Goal: Task Accomplishment & Management: Use online tool/utility

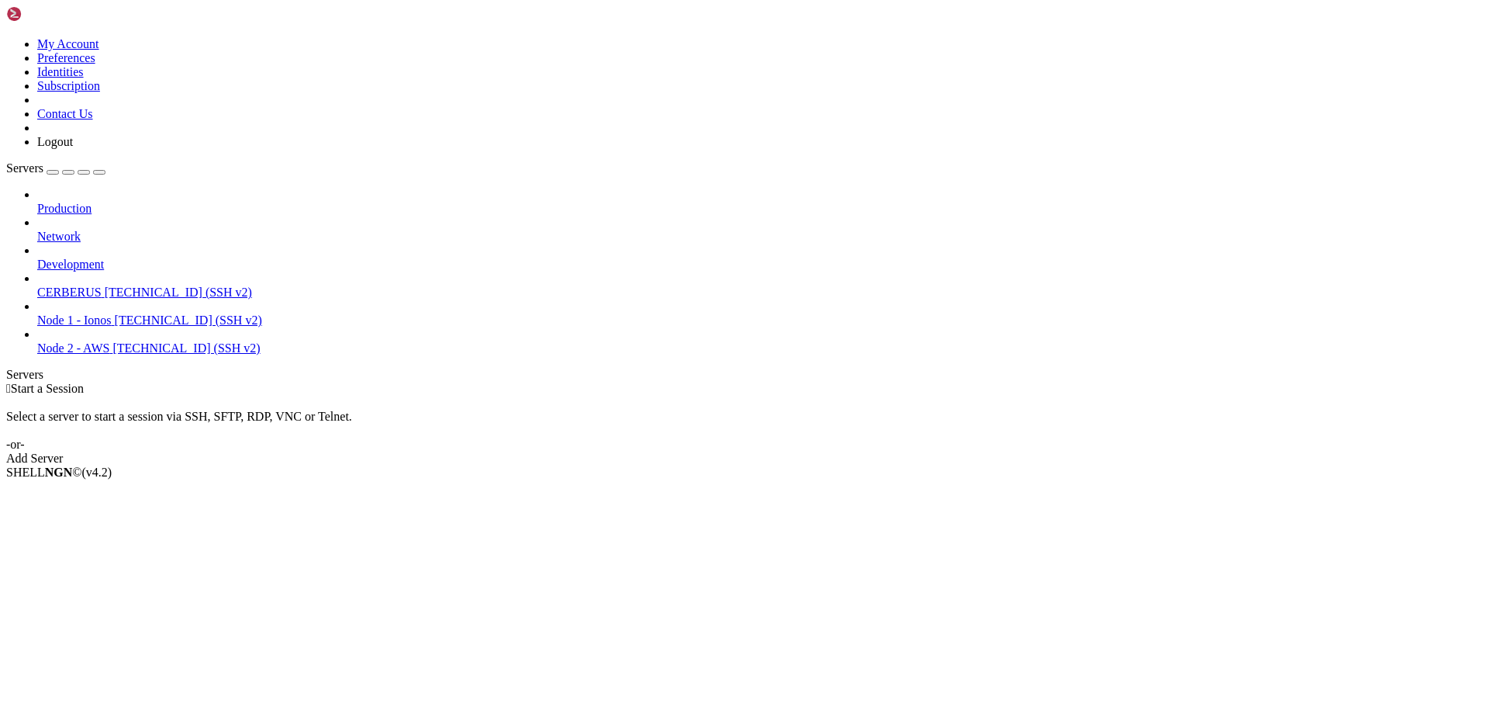
click at [904, 382] on div " Start a Session Select a server to start a session via SSH, SFTP, RDP, VNC or…" at bounding box center [744, 424] width 1477 height 84
click at [856, 451] on div "Add Server" at bounding box center [744, 458] width 1477 height 14
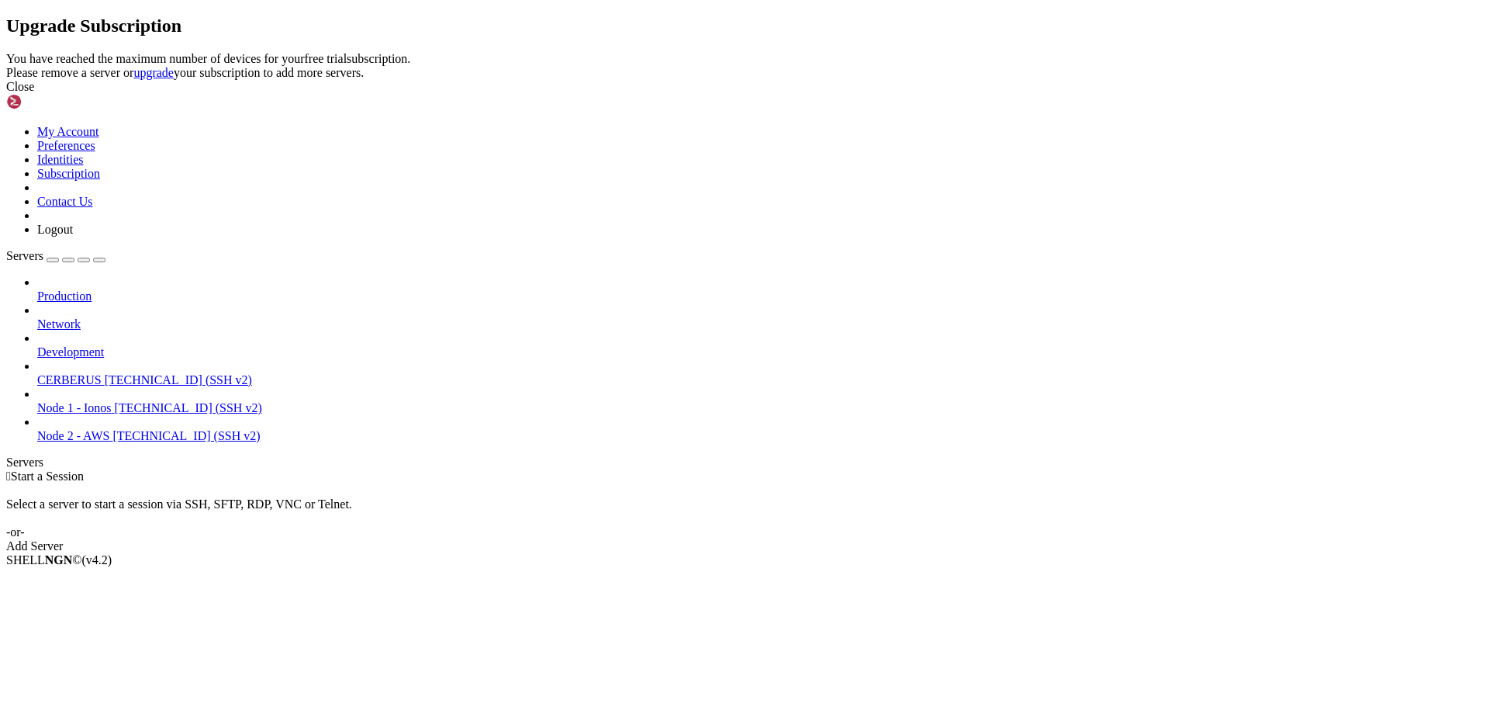
click at [946, 36] on header "Upgrade Subscription" at bounding box center [744, 26] width 1477 height 21
click at [6, 52] on icon at bounding box center [6, 52] width 0 height 0
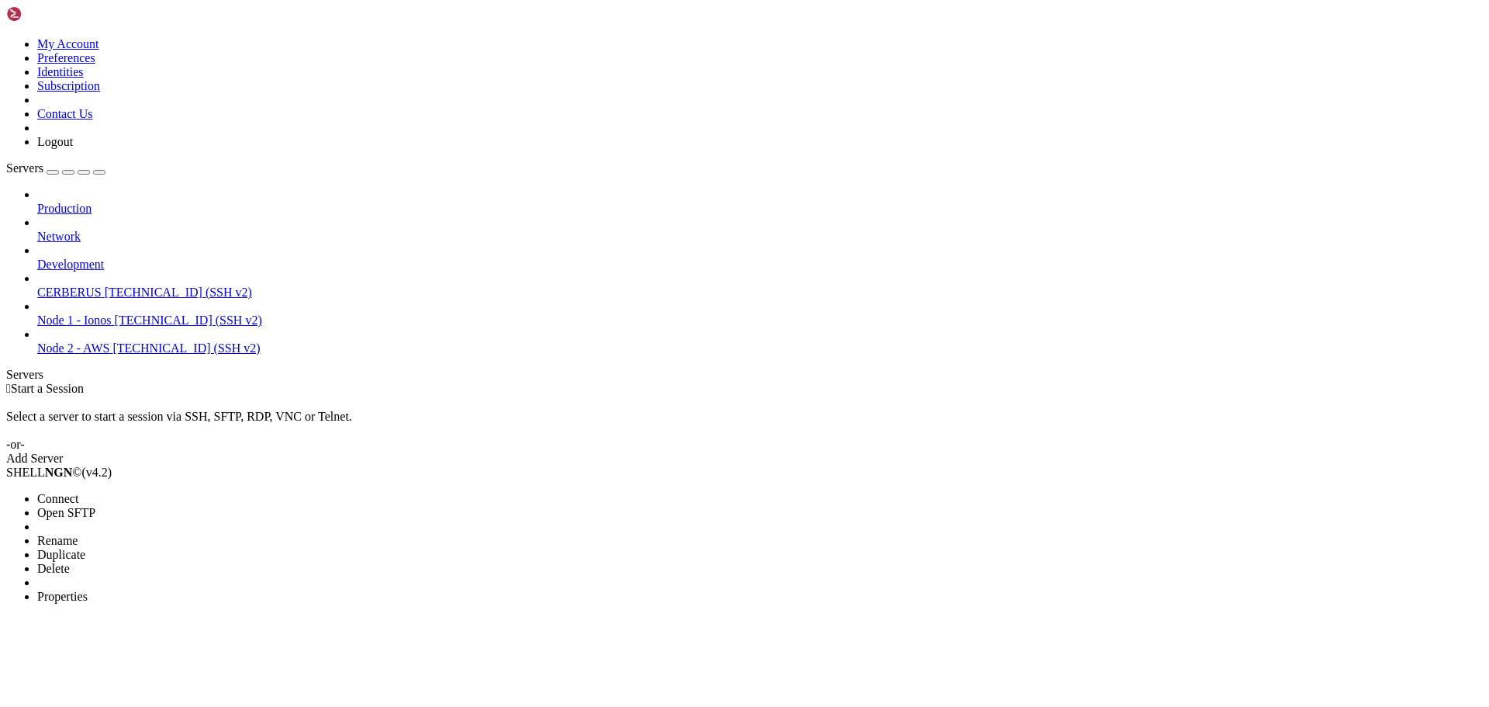
click at [67, 590] on span "Properties" at bounding box center [62, 596] width 50 height 13
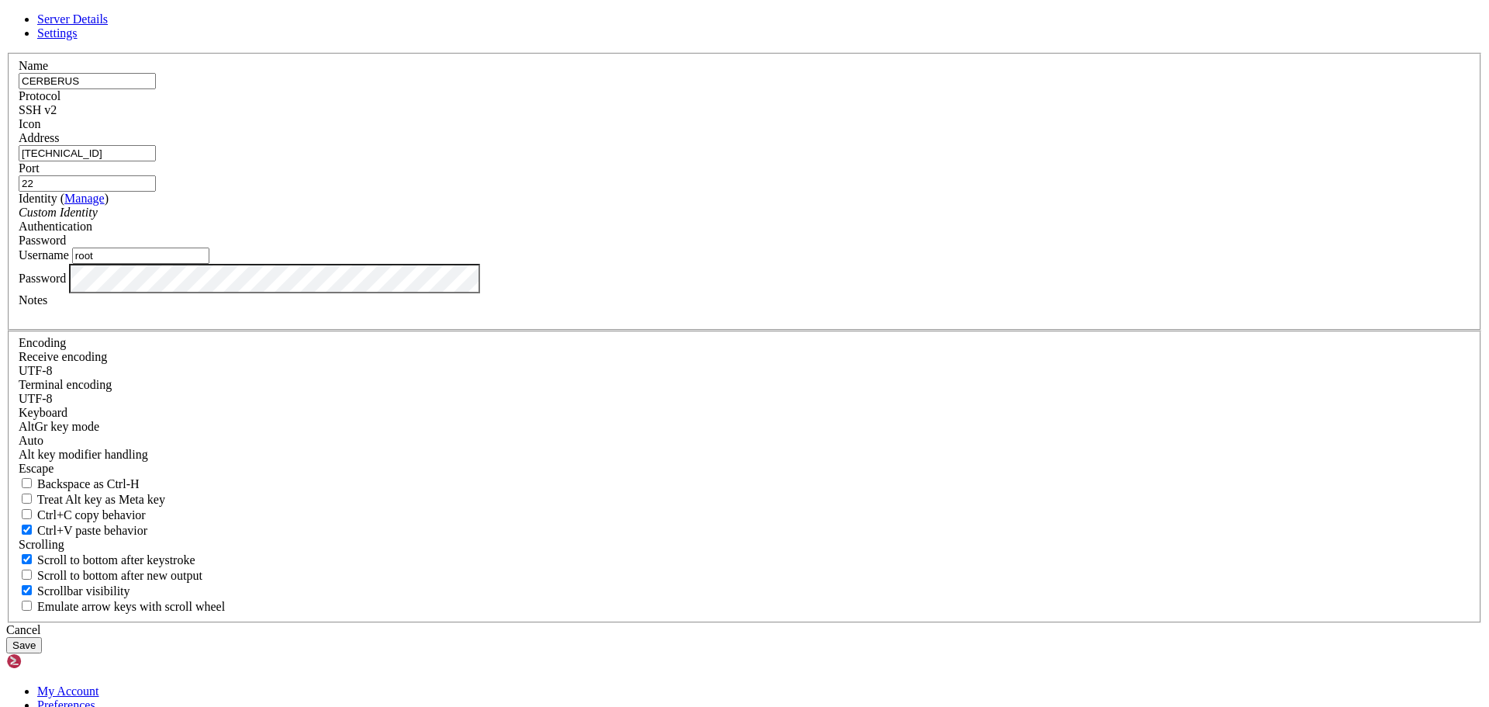
drag, startPoint x: 646, startPoint y: 255, endPoint x: 480, endPoint y: 270, distance: 166.7
click at [480, 270] on div "Server Details Settings Name CERBERUS Protocol SSH v2 Icon" at bounding box center [744, 332] width 1477 height 641
click at [1338, 220] on div "Server Details Settings Name CERBERUS Protocol SSH v2 Icon" at bounding box center [744, 332] width 1477 height 641
drag, startPoint x: 638, startPoint y: 274, endPoint x: 554, endPoint y: 261, distance: 84.7
click at [156, 161] on input "[TECHNICAL_ID]" at bounding box center [87, 153] width 137 height 16
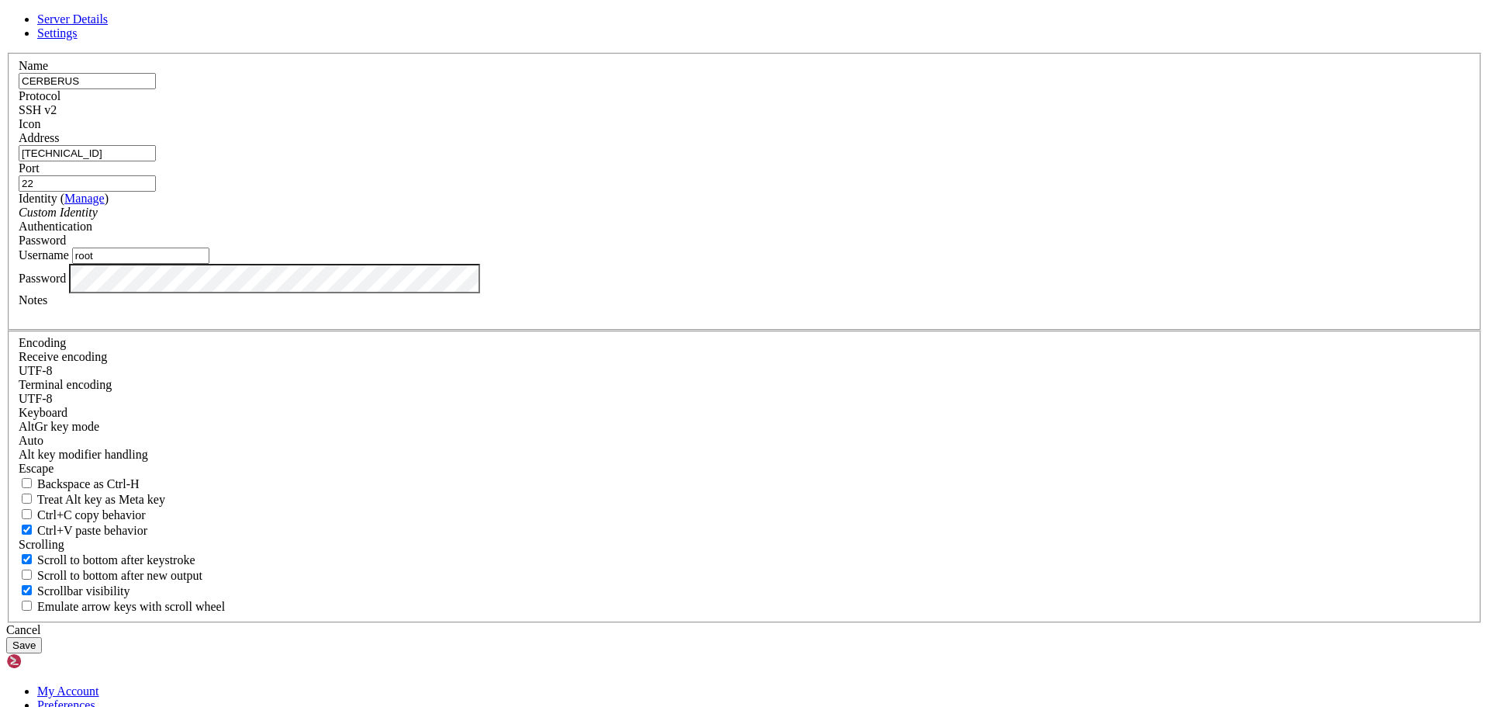
drag, startPoint x: 638, startPoint y: 268, endPoint x: 464, endPoint y: 285, distance: 175.4
click at [464, 285] on div "Server Details Settings Name CERBERUS Protocol SSH v2 Icon" at bounding box center [744, 332] width 1477 height 641
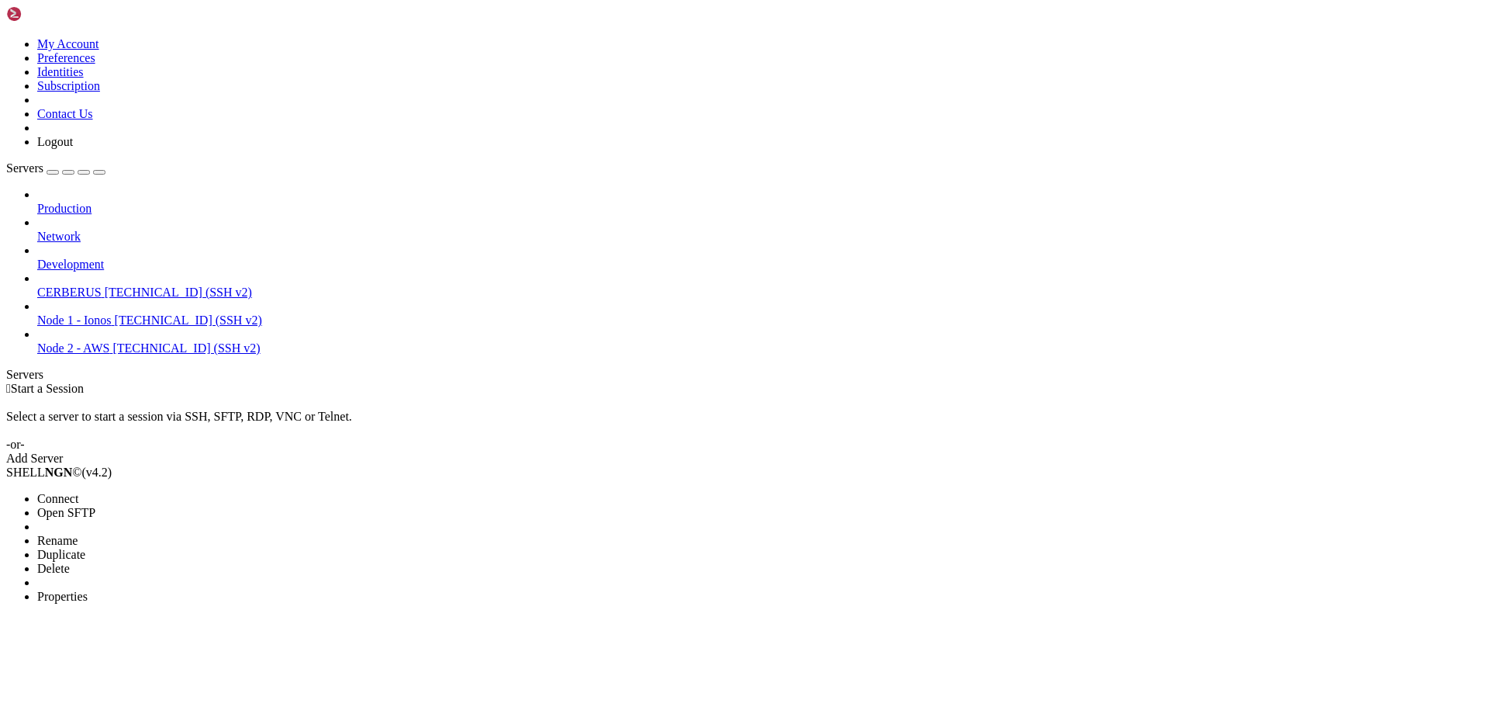
click at [78, 492] on span "Connect" at bounding box center [57, 498] width 41 height 13
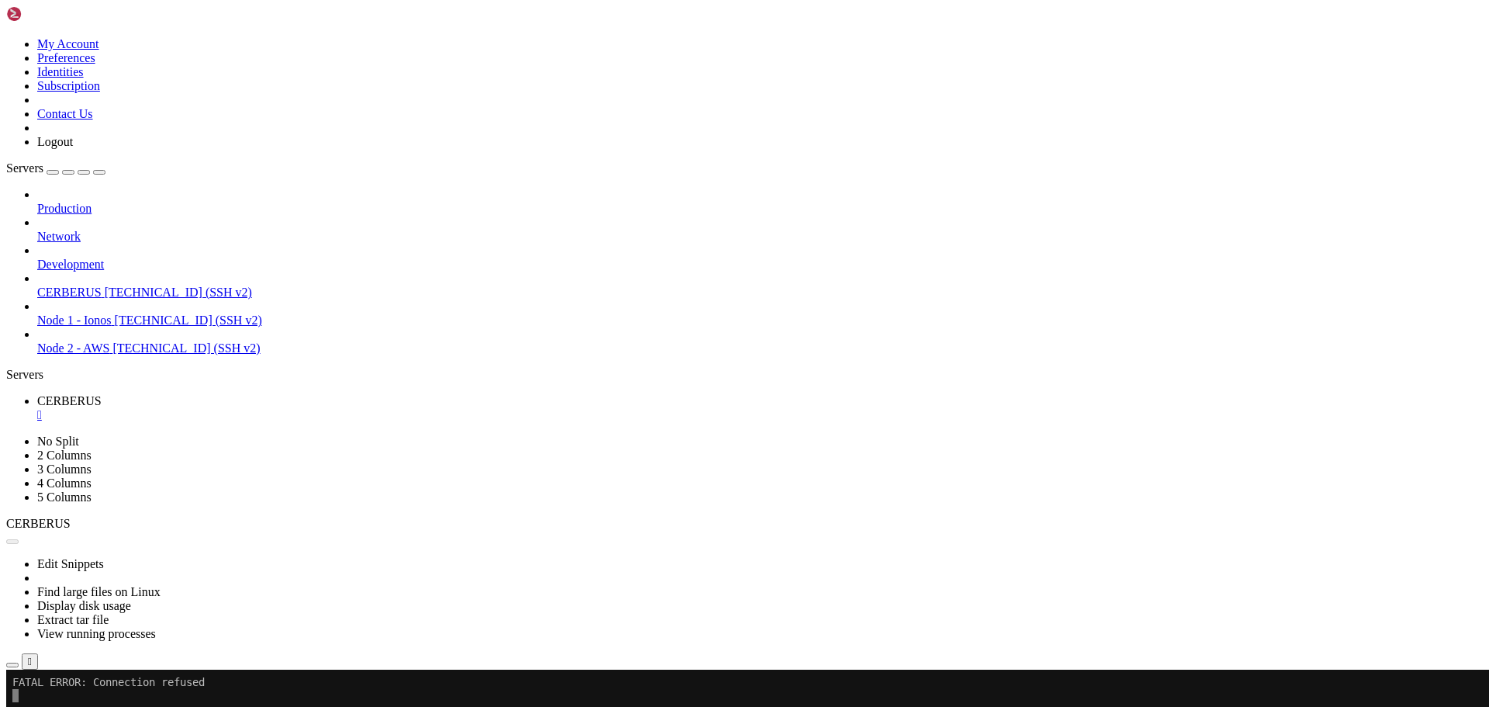
click at [68, 706] on button "Reconnect" at bounding box center [37, 721] width 62 height 16
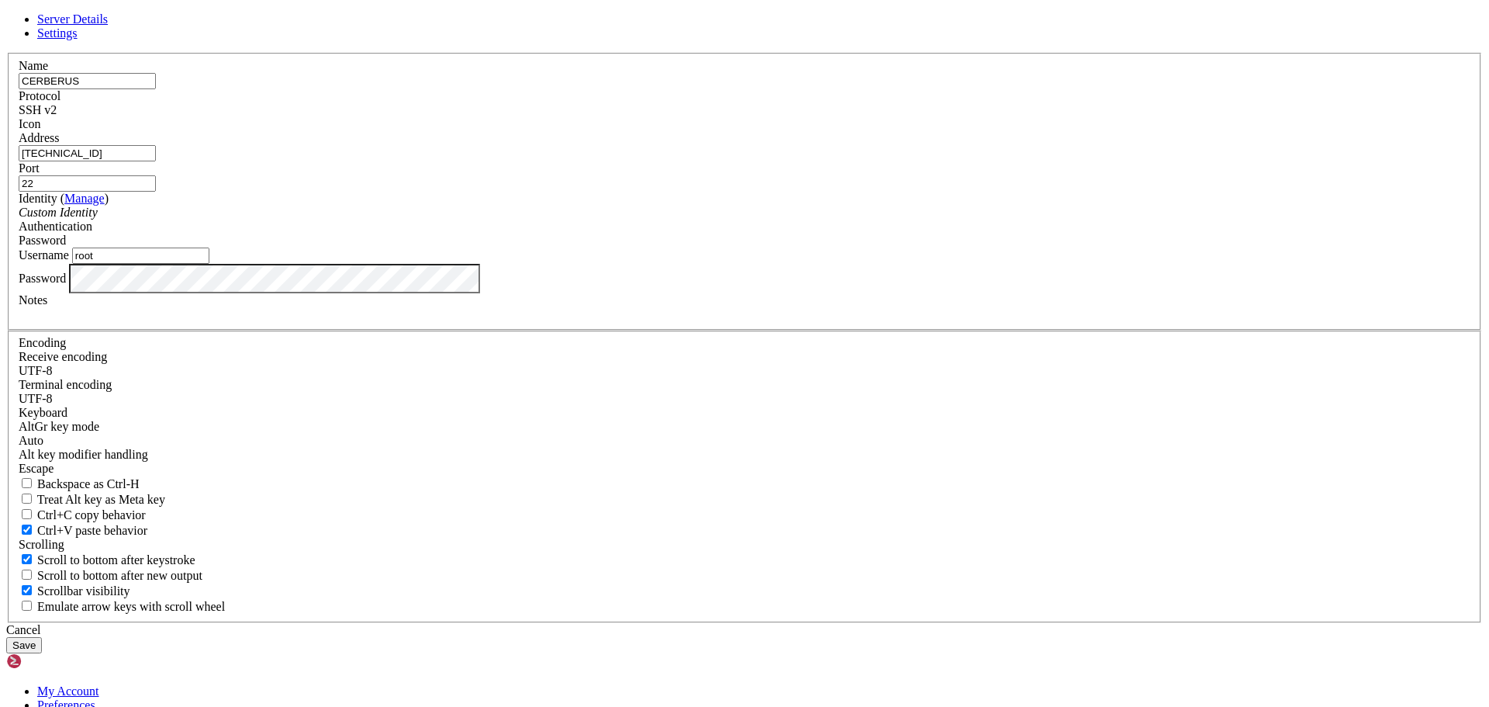
click at [970, 53] on div at bounding box center [744, 53] width 1477 height 0
click at [940, 40] on header "Server Details Settings" at bounding box center [744, 26] width 1477 height 28
click at [6, 53] on link at bounding box center [6, 53] width 0 height 0
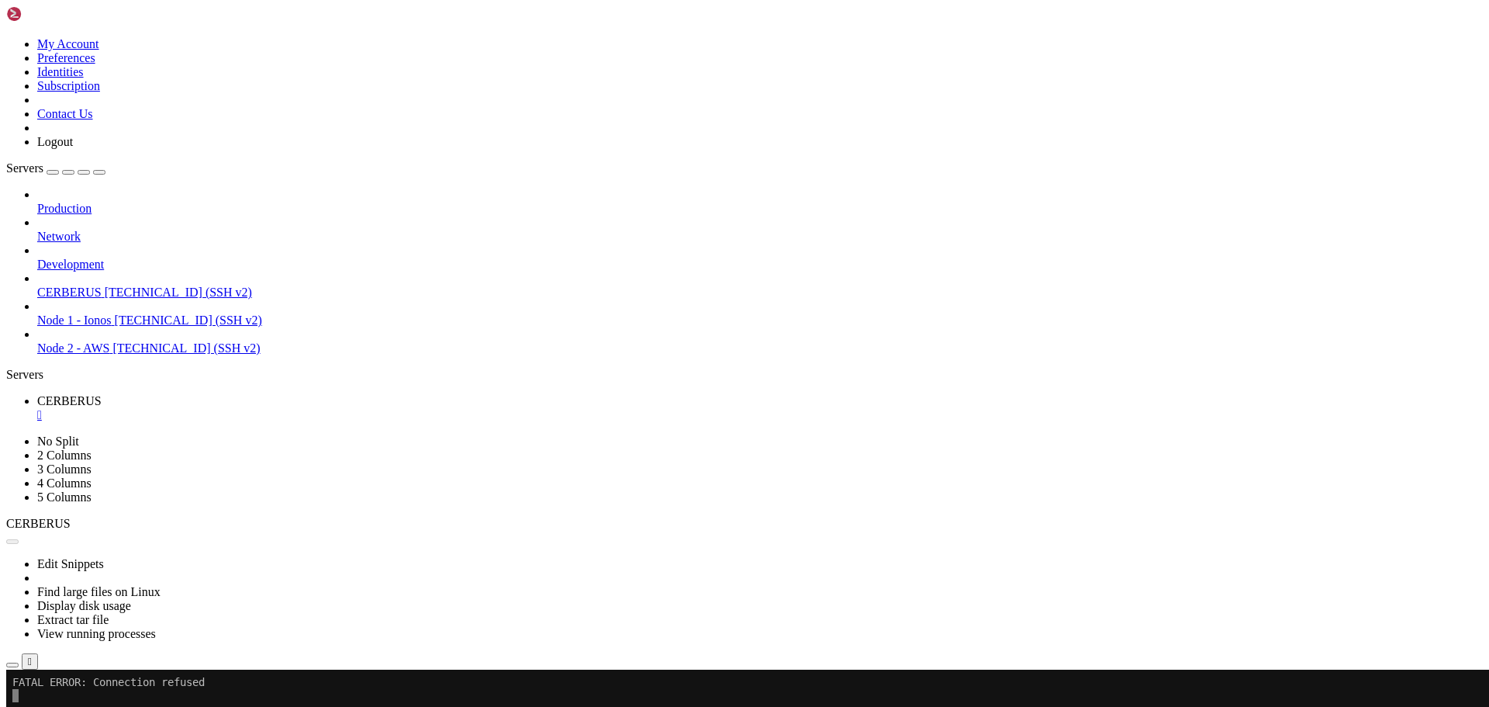
click at [68, 706] on button "Reconnect" at bounding box center [37, 721] width 62 height 16
drag, startPoint x: 619, startPoint y: 189, endPoint x: 811, endPoint y: 261, distance: 205.7
click at [68, 706] on button "Reconnect" at bounding box center [37, 721] width 62 height 16
click at [1136, 699] on div "Connection Closed Reconnect Connection refused" at bounding box center [744, 721] width 1477 height 44
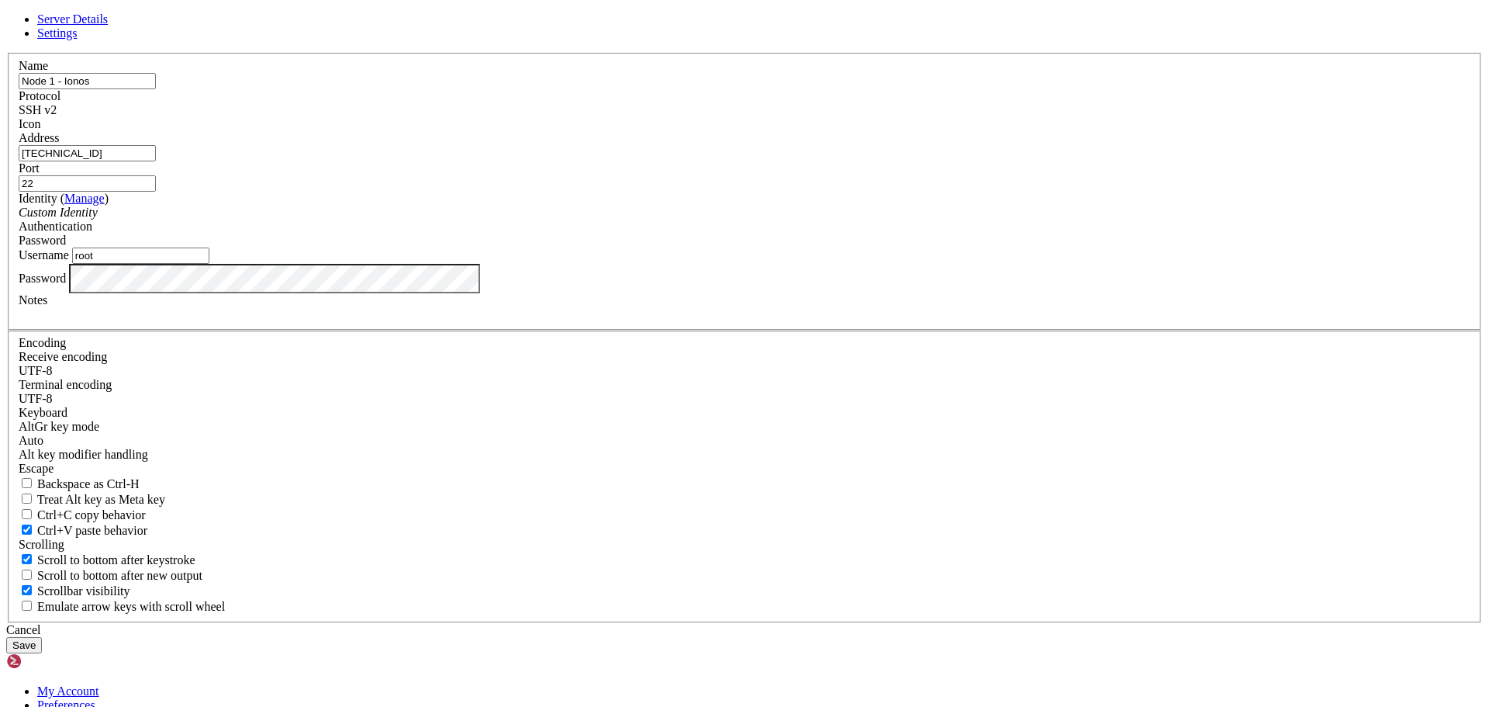
drag, startPoint x: 614, startPoint y: 264, endPoint x: 415, endPoint y: 243, distance: 199.7
click at [415, 243] on div "Server Details Settings Name Node 1 - Ionos Protocol SSH v2 Icon" at bounding box center [744, 332] width 1477 height 641
click at [272, 213] on div "Server Details Settings Name Node 1 - Ionos Protocol SSH v2 Icon" at bounding box center [744, 332] width 1477 height 641
drag, startPoint x: 99, startPoint y: 291, endPoint x: 76, endPoint y: 300, distance: 24.3
click at [64, 306] on div "Server Details Settings Name Node 1 - Ionos Protocol SSH v2 Icon" at bounding box center [744, 332] width 1477 height 641
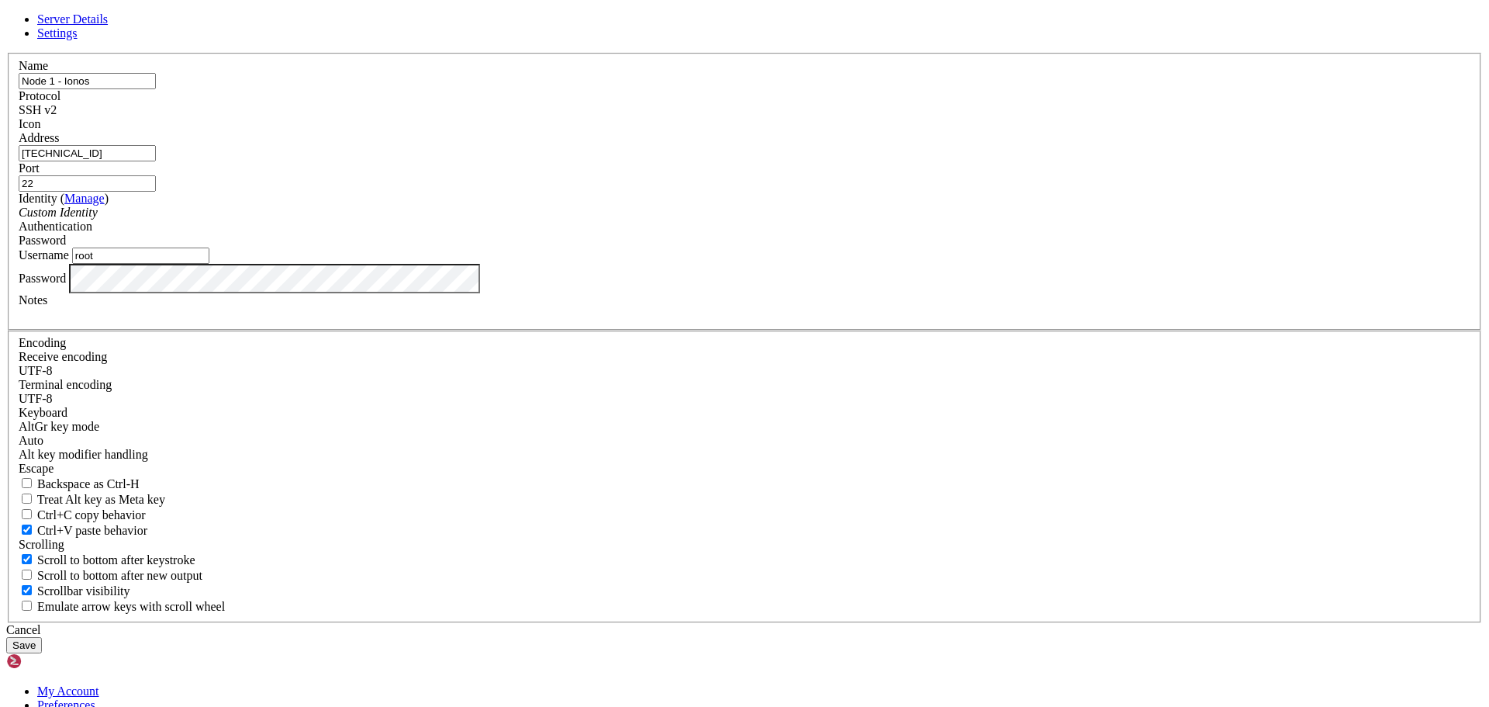
click at [6, 53] on icon at bounding box center [6, 53] width 0 height 0
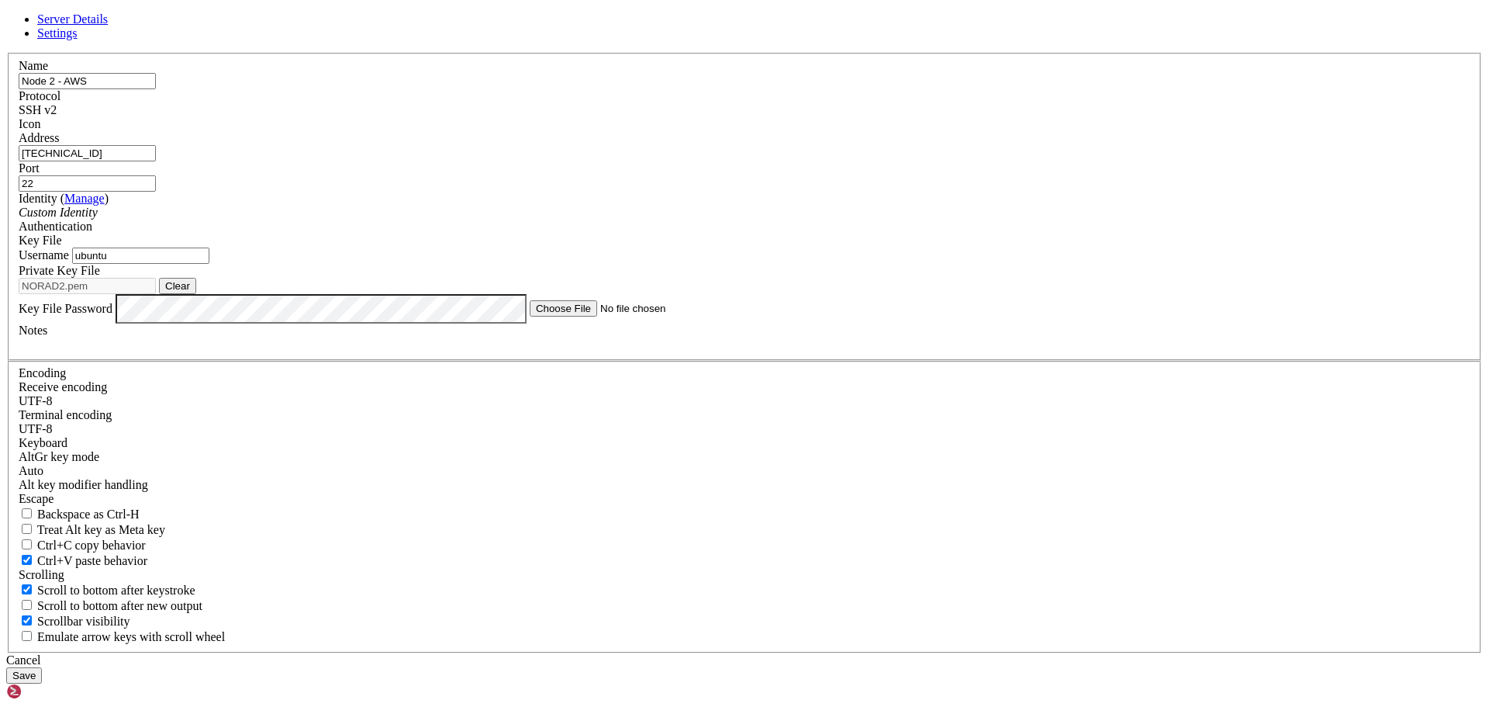
drag, startPoint x: 628, startPoint y: 243, endPoint x: 511, endPoint y: 244, distance: 117.1
click at [511, 244] on div "Server Details Settings Name Node 2 - AWS Protocol SSH v2 Icon" at bounding box center [744, 347] width 1477 height 671
